Goal: Information Seeking & Learning: Check status

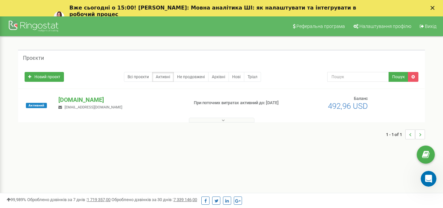
click at [435, 7] on polygon "Закрити" at bounding box center [433, 8] width 4 height 4
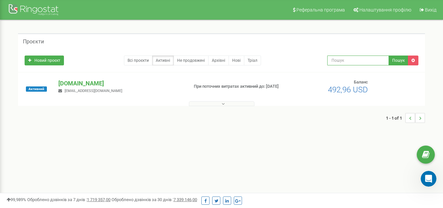
click at [364, 59] on input "text" at bounding box center [359, 60] width 62 height 10
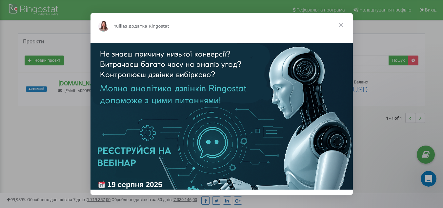
click at [338, 23] on span "Закрити" at bounding box center [342, 25] width 24 height 24
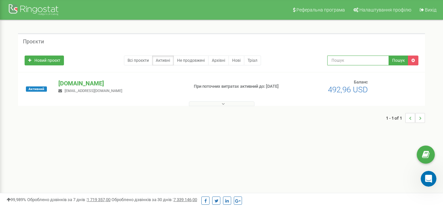
drag, startPoint x: 362, startPoint y: 60, endPoint x: 371, endPoint y: 56, distance: 10.0
click at [362, 60] on input "text" at bounding box center [359, 60] width 62 height 10
type input "Назаришина"
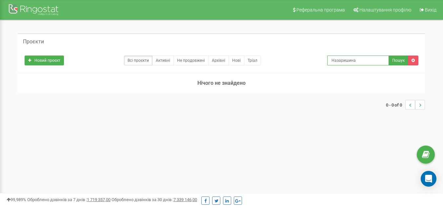
click at [341, 61] on input "Назаришина" at bounding box center [359, 60] width 62 height 10
click at [341, 60] on input "Назаришина" at bounding box center [359, 60] width 62 height 10
click at [220, 62] on link "Архівні" at bounding box center [218, 60] width 21 height 10
click at [32, 11] on div at bounding box center [34, 11] width 53 height 16
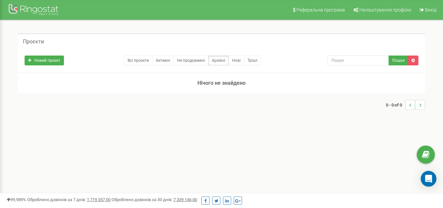
click at [419, 100] on li "..." at bounding box center [421, 105] width 10 height 10
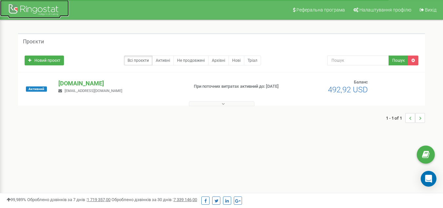
click at [37, 11] on div at bounding box center [34, 11] width 53 height 16
click at [353, 62] on input "text" at bounding box center [359, 60] width 62 height 10
click at [209, 89] on p "При поточних витратах активний до: 29.08.2025" at bounding box center [239, 86] width 91 height 6
click at [221, 102] on button at bounding box center [222, 103] width 66 height 5
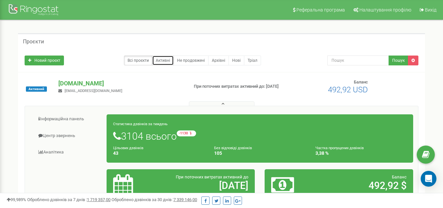
click at [161, 61] on link "Активні" at bounding box center [163, 60] width 22 height 10
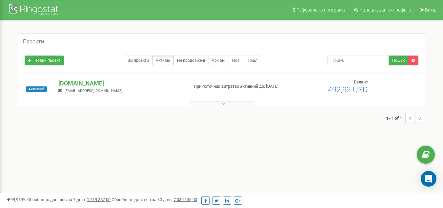
click at [217, 87] on p "При поточних витратах активний до: 29.08.2025" at bounding box center [239, 86] width 91 height 6
drag, startPoint x: 188, startPoint y: 59, endPoint x: 207, endPoint y: 73, distance: 23.7
click at [188, 59] on link "Не продовжені" at bounding box center [191, 60] width 35 height 10
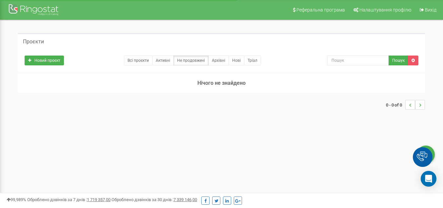
click at [218, 58] on link "Архівні" at bounding box center [218, 60] width 21 height 10
click at [241, 60] on link "Нові" at bounding box center [237, 60] width 16 height 10
click at [136, 62] on link "Всі проєкти" at bounding box center [138, 60] width 29 height 10
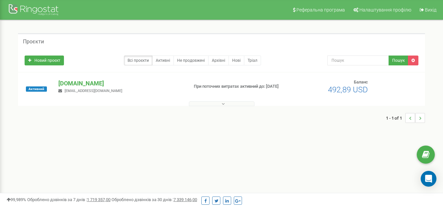
click at [217, 103] on button at bounding box center [222, 103] width 66 height 5
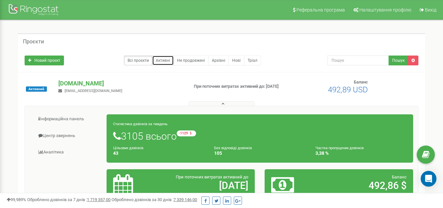
drag, startPoint x: 167, startPoint y: 62, endPoint x: 184, endPoint y: 66, distance: 17.4
click at [167, 62] on link "Активні" at bounding box center [163, 60] width 22 height 10
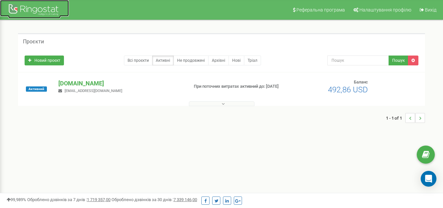
click at [37, 11] on div at bounding box center [34, 11] width 53 height 16
click at [94, 90] on span "synergyanltcs@gmail.com" at bounding box center [94, 91] width 58 height 4
click at [81, 84] on p "[DOMAIN_NAME]" at bounding box center [120, 83] width 125 height 9
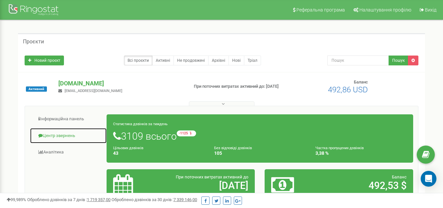
click at [69, 136] on link "Центр звернень" at bounding box center [68, 136] width 77 height 16
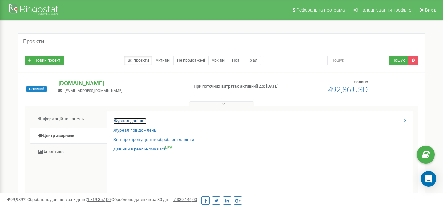
click at [140, 120] on link "Журнал дзвінків" at bounding box center [130, 121] width 33 height 6
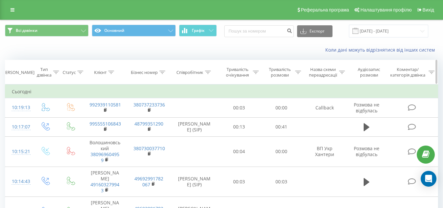
click at [207, 71] on icon at bounding box center [208, 72] width 6 height 3
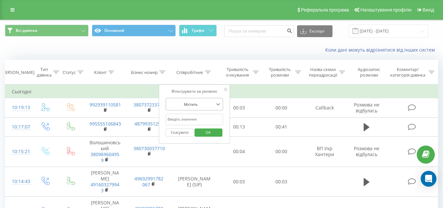
click at [215, 103] on icon at bounding box center [218, 104] width 7 height 7
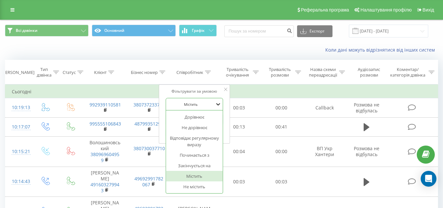
click at [215, 103] on icon at bounding box center [218, 104] width 7 height 7
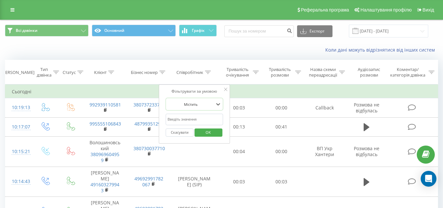
click at [201, 116] on input "text" at bounding box center [195, 119] width 58 height 11
type input "Назаришина"
click at [215, 135] on span "OK" at bounding box center [208, 132] width 18 height 10
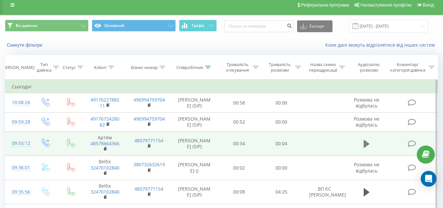
scroll to position [33, 0]
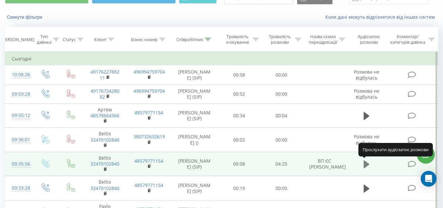
click at [369, 164] on icon at bounding box center [367, 164] width 6 height 8
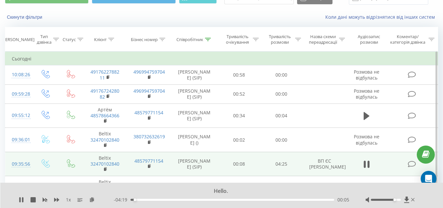
click at [395, 199] on div at bounding box center [386, 200] width 30 height 2
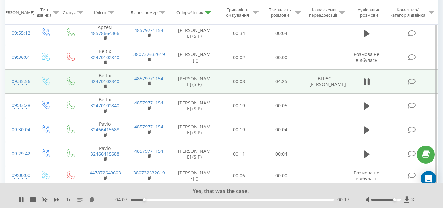
scroll to position [104, 0]
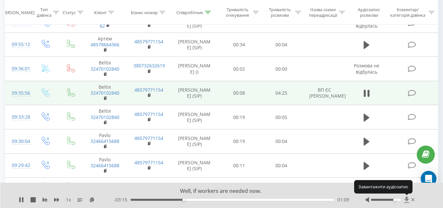
click at [407, 201] on icon at bounding box center [407, 199] width 6 height 7
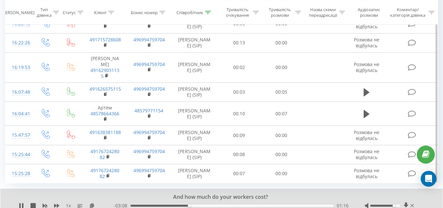
scroll to position [498, 0]
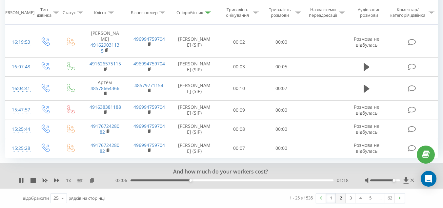
click at [338, 200] on link "2" at bounding box center [341, 197] width 10 height 9
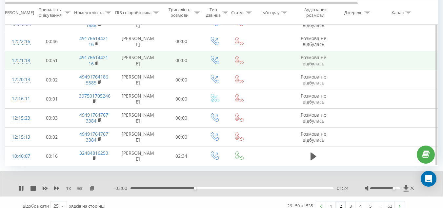
scroll to position [418, 0]
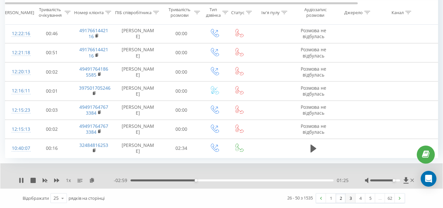
click at [348, 197] on link "3" at bounding box center [351, 197] width 10 height 9
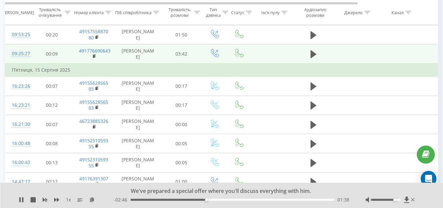
scroll to position [230, 0]
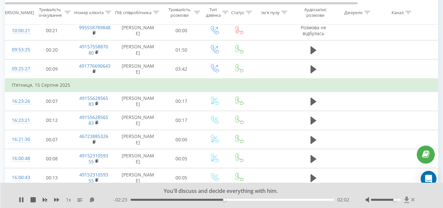
click at [407, 201] on icon at bounding box center [406, 199] width 5 height 6
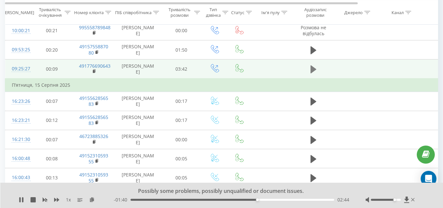
click at [314, 67] on icon at bounding box center [314, 69] width 6 height 9
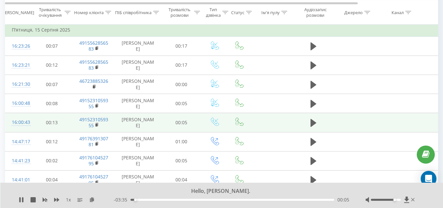
scroll to position [295, 0]
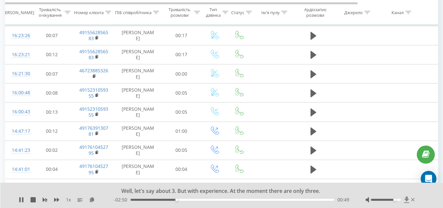
click at [407, 199] on icon at bounding box center [406, 199] width 5 height 6
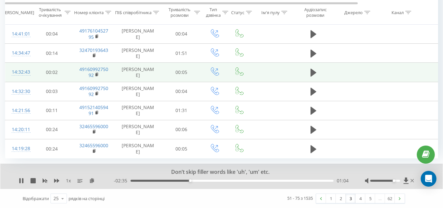
scroll to position [431, 0]
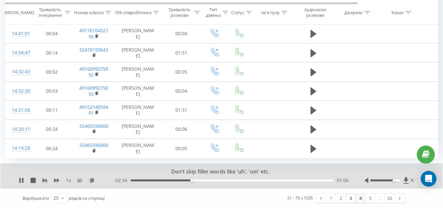
click at [358, 199] on link "4" at bounding box center [361, 197] width 10 height 9
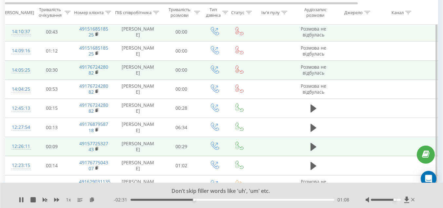
scroll to position [175, 0]
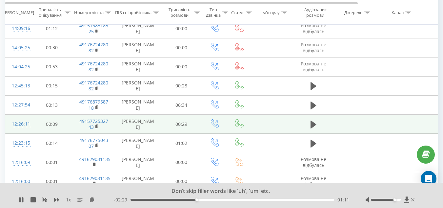
click at [220, 198] on div "- 02:29 01:11 01:11" at bounding box center [232, 199] width 236 height 7
click at [240, 200] on div "01:58" at bounding box center [233, 200] width 204 height 2
click at [320, 199] on div "01:59" at bounding box center [233, 200] width 204 height 2
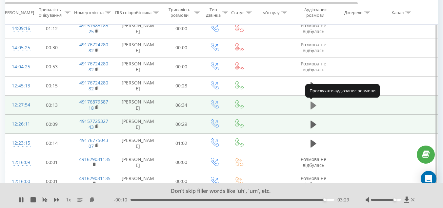
click at [311, 103] on icon at bounding box center [314, 105] width 6 height 8
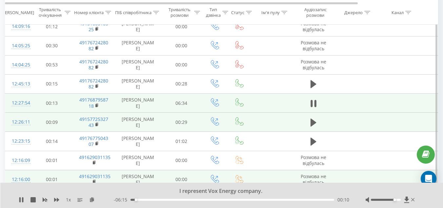
scroll to position [122, 0]
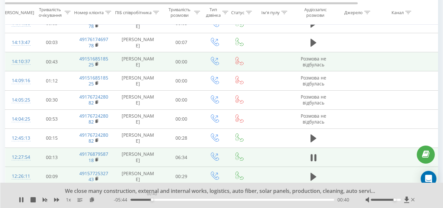
click at [152, 199] on div "00:40" at bounding box center [233, 200] width 204 height 2
click at [165, 200] on div "01:04" at bounding box center [233, 200] width 204 height 2
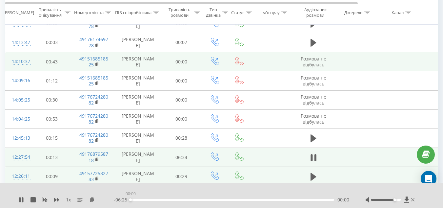
click at [187, 199] on div "00:00" at bounding box center [233, 200] width 204 height 2
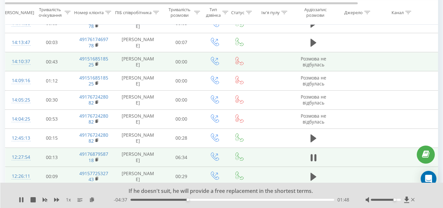
click at [325, 199] on div "01:48" at bounding box center [233, 200] width 204 height 2
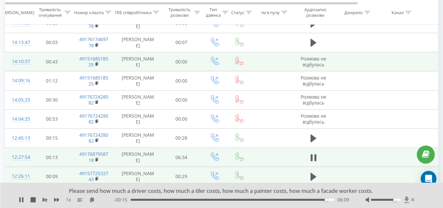
click at [406, 200] on icon at bounding box center [407, 199] width 6 height 7
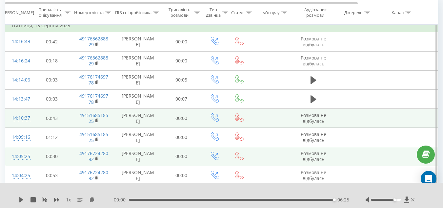
scroll to position [0, 0]
